Goal: Task Accomplishment & Management: Complete application form

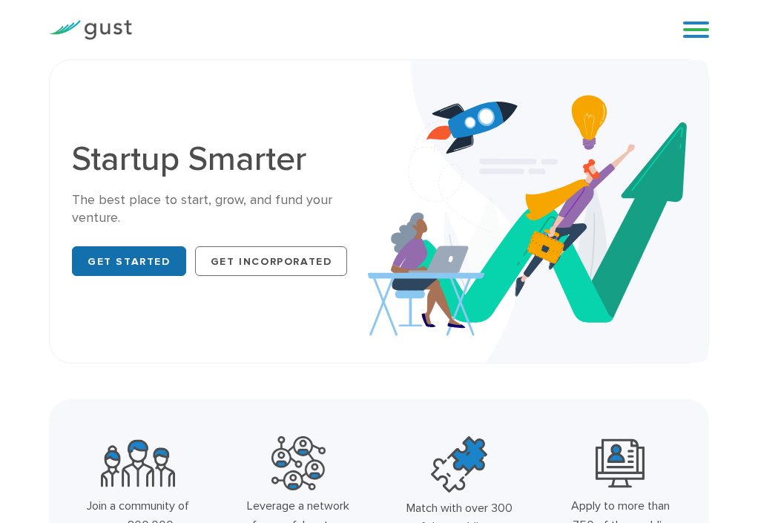
click at [160, 257] on link "Get Started" at bounding box center [129, 261] width 114 height 30
drag, startPoint x: 351, startPoint y: 255, endPoint x: 76, endPoint y: 249, distance: 274.6
click at [76, 249] on div "Get Started Get Incorporated" at bounding box center [220, 261] width 296 height 39
copy div "Get Started Get Incorporated"
click at [309, 211] on div "The best place to start, grow, and fund your venture." at bounding box center [220, 209] width 296 height 36
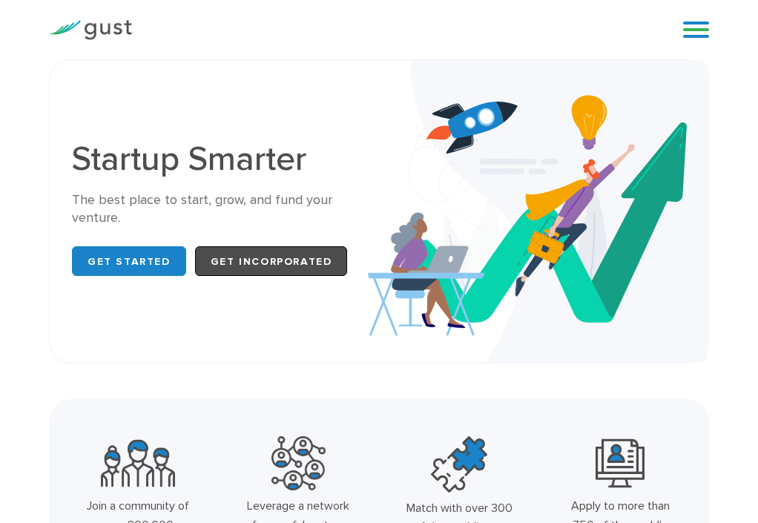
click at [303, 255] on link "Get Incorporated" at bounding box center [271, 261] width 153 height 30
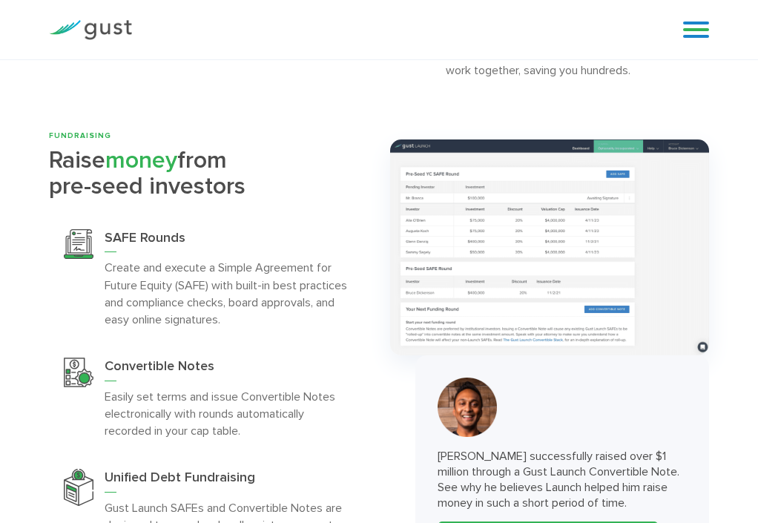
scroll to position [3636, 0]
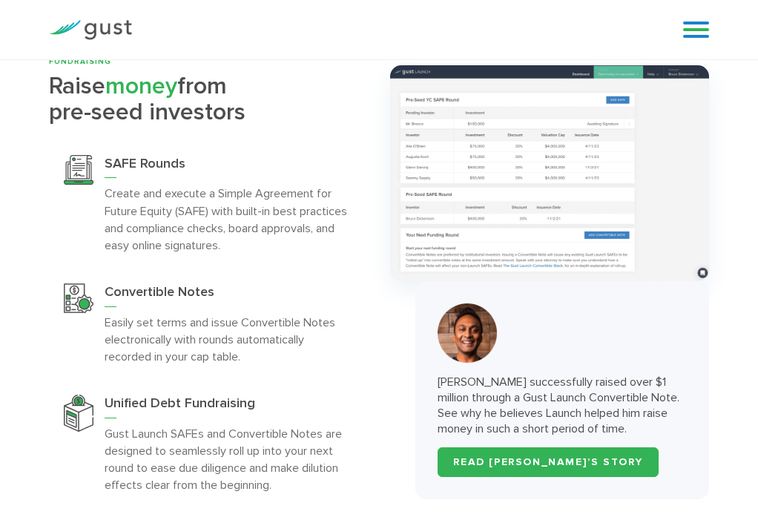
click at [92, 37] on img at bounding box center [90, 30] width 83 height 20
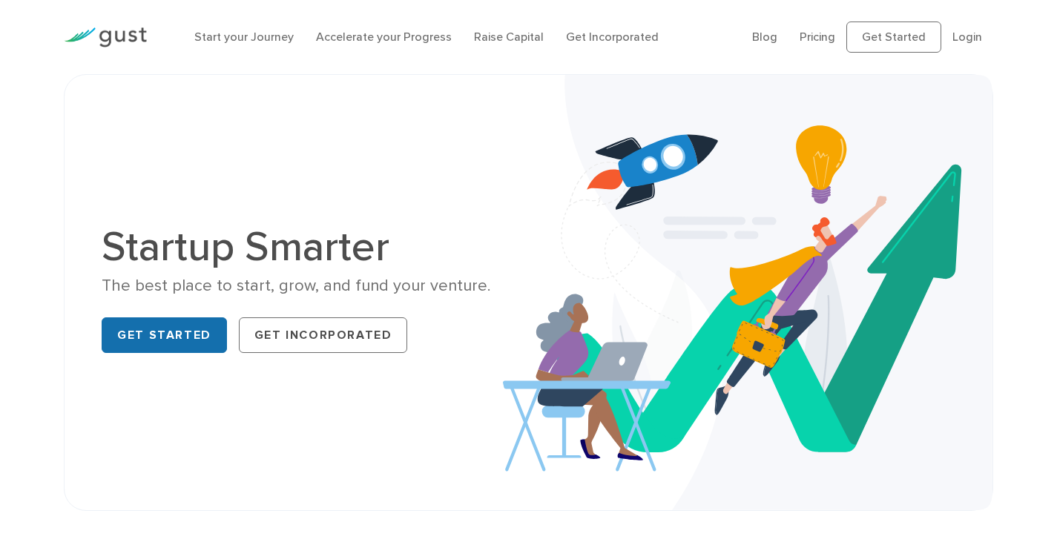
click at [186, 327] on link "Get Started" at bounding box center [164, 336] width 125 height 36
